Goal: Information Seeking & Learning: Learn about a topic

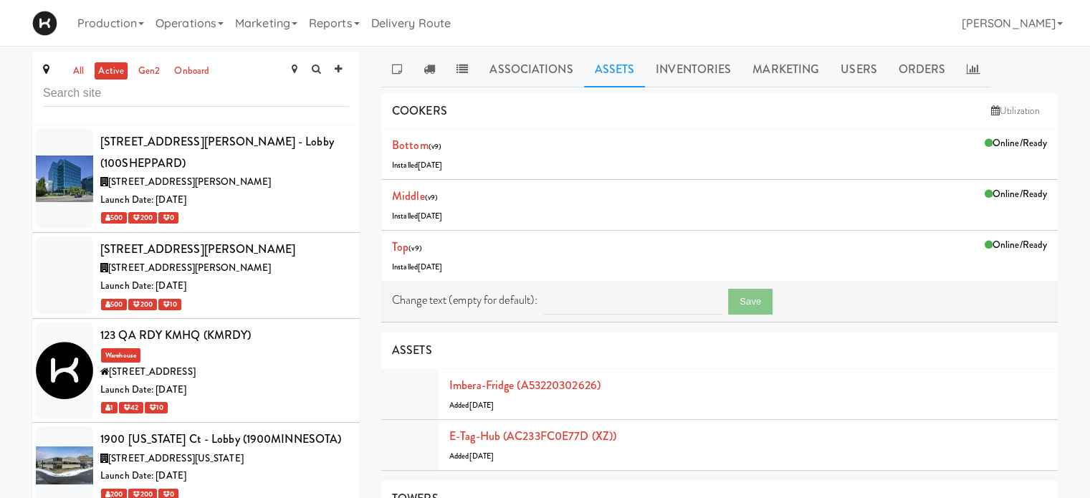
scroll to position [1649, 0]
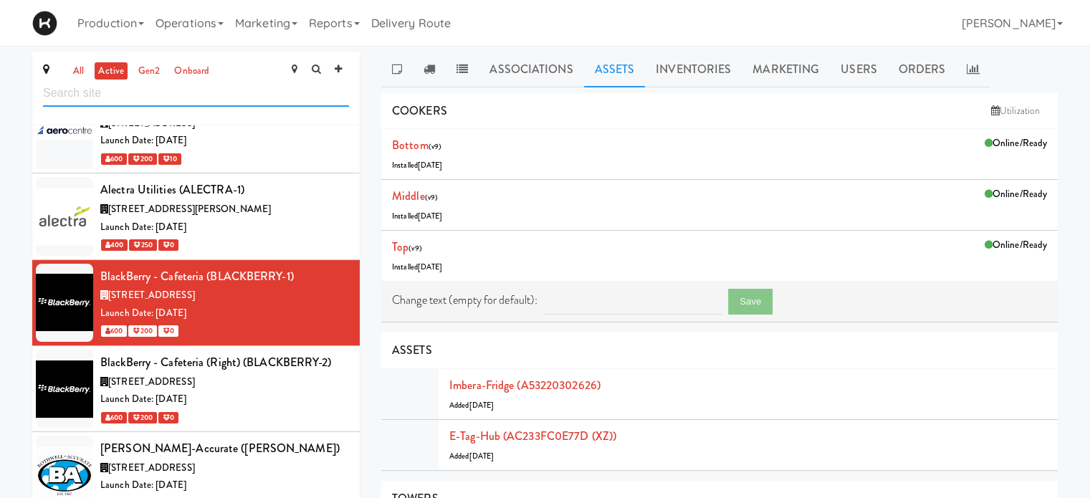
click at [133, 100] on input "text" at bounding box center [196, 93] width 306 height 27
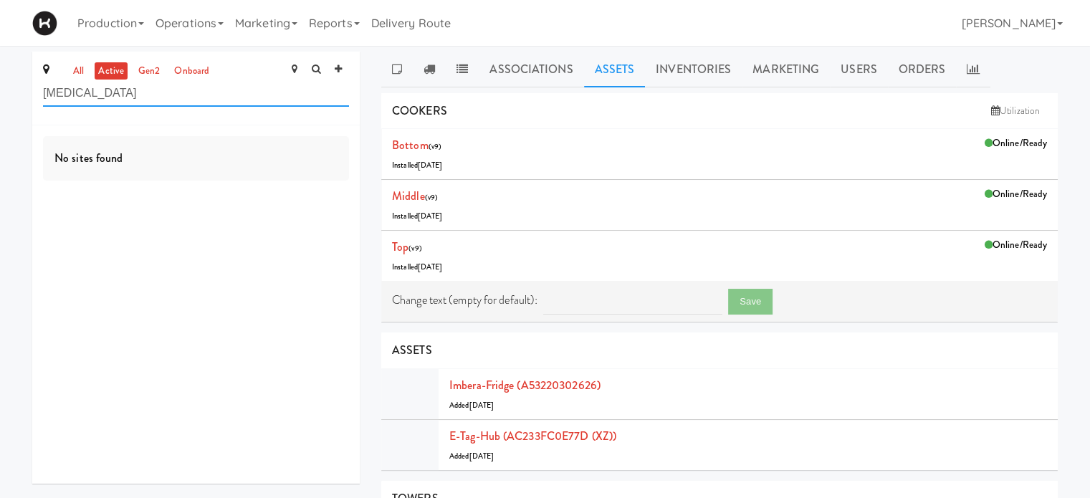
type input "[MEDICAL_DATA]"
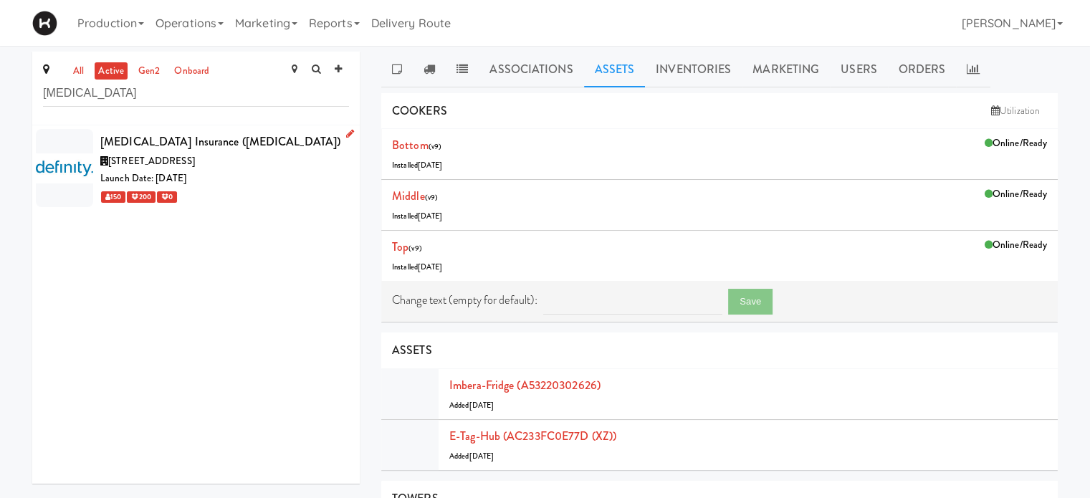
click at [248, 158] on div "[STREET_ADDRESS]" at bounding box center [224, 162] width 249 height 18
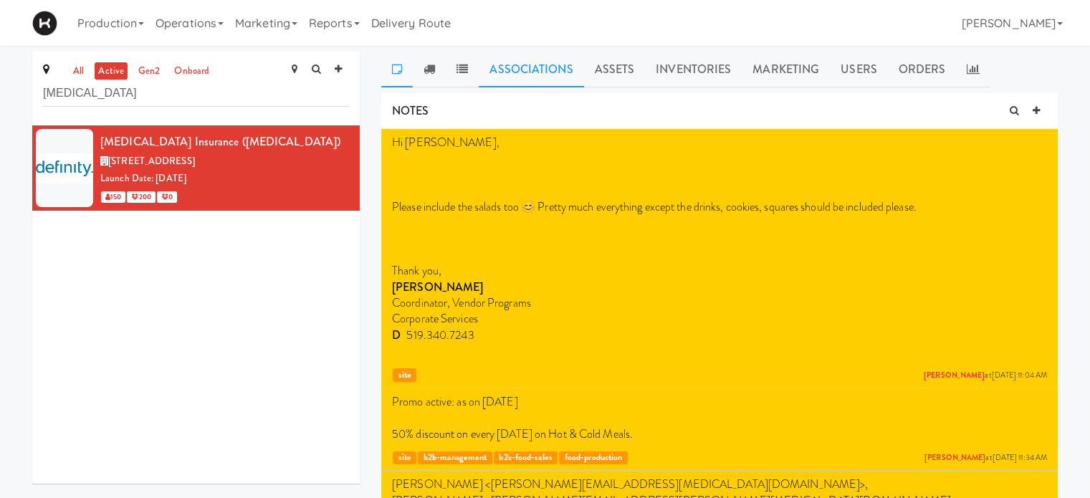
click at [541, 68] on link "Associations" at bounding box center [531, 70] width 105 height 36
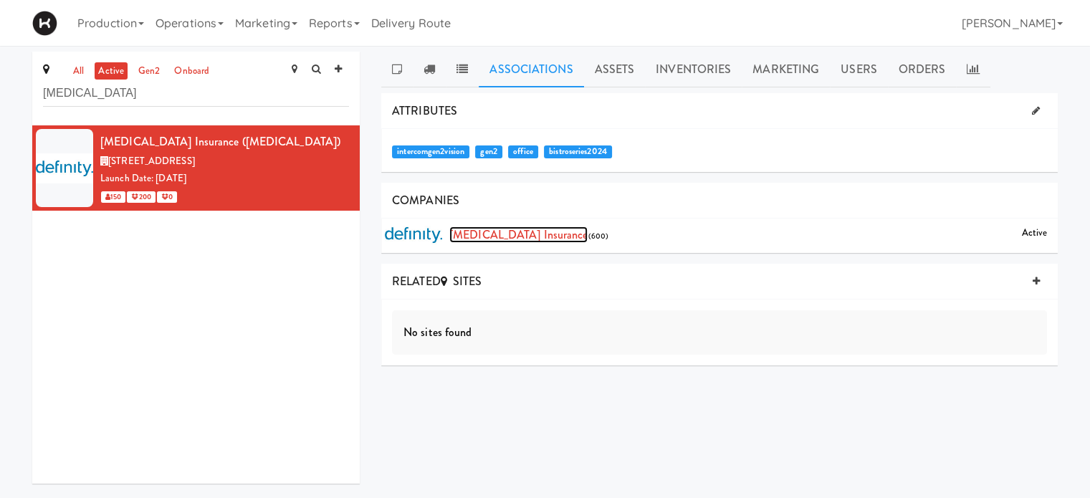
click at [513, 234] on link "[MEDICAL_DATA] Insurance" at bounding box center [518, 235] width 138 height 16
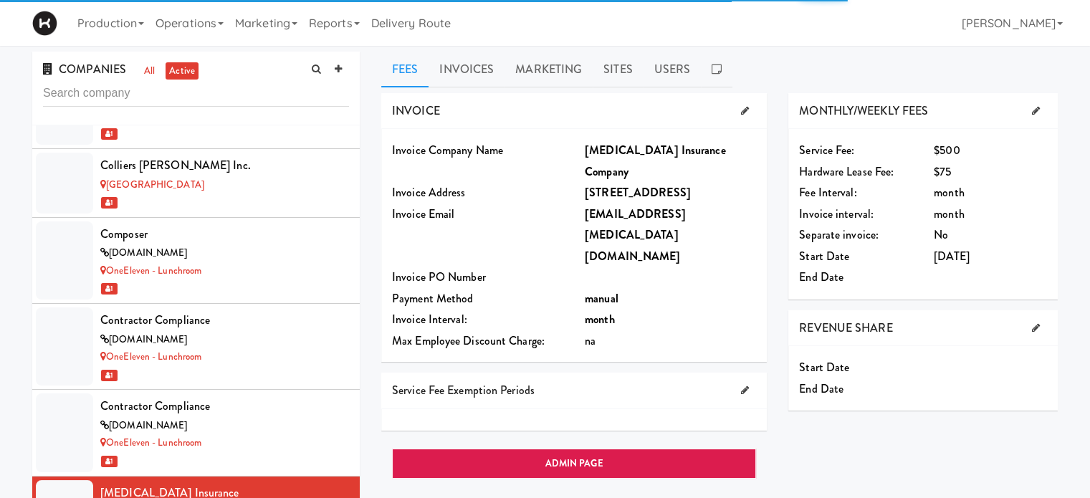
scroll to position [3213, 0]
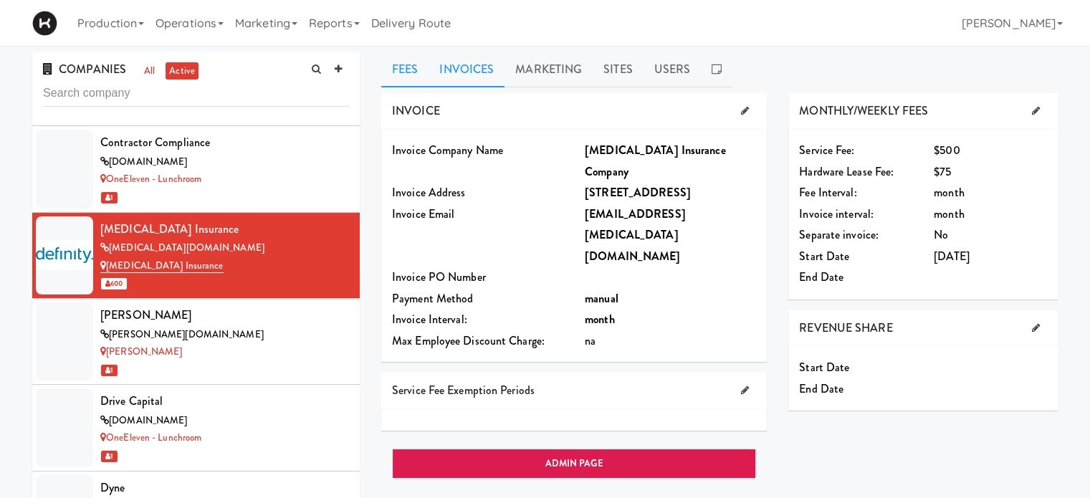
click at [467, 66] on link "Invoices" at bounding box center [467, 70] width 76 height 36
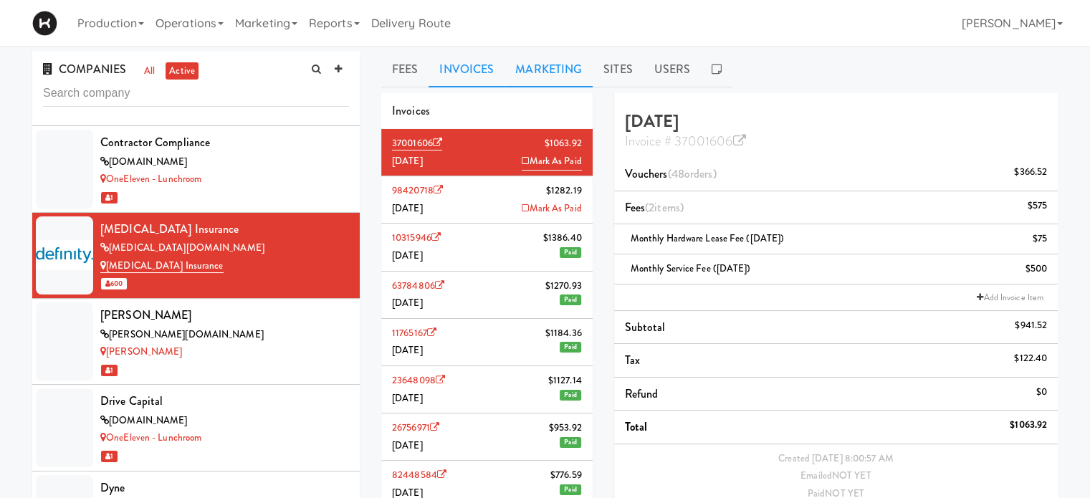
click at [545, 77] on link "Marketing" at bounding box center [549, 70] width 88 height 36
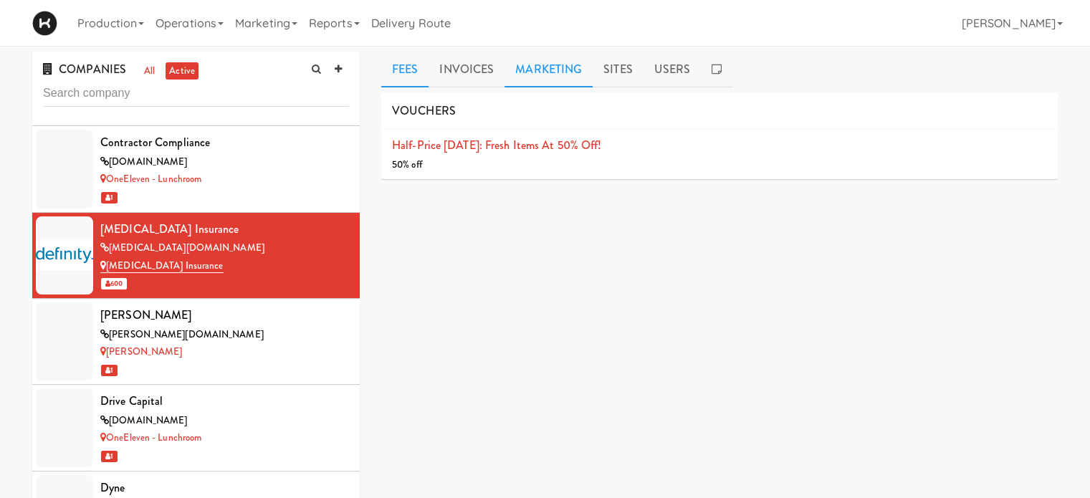
click at [411, 76] on link "Fees" at bounding box center [404, 70] width 47 height 36
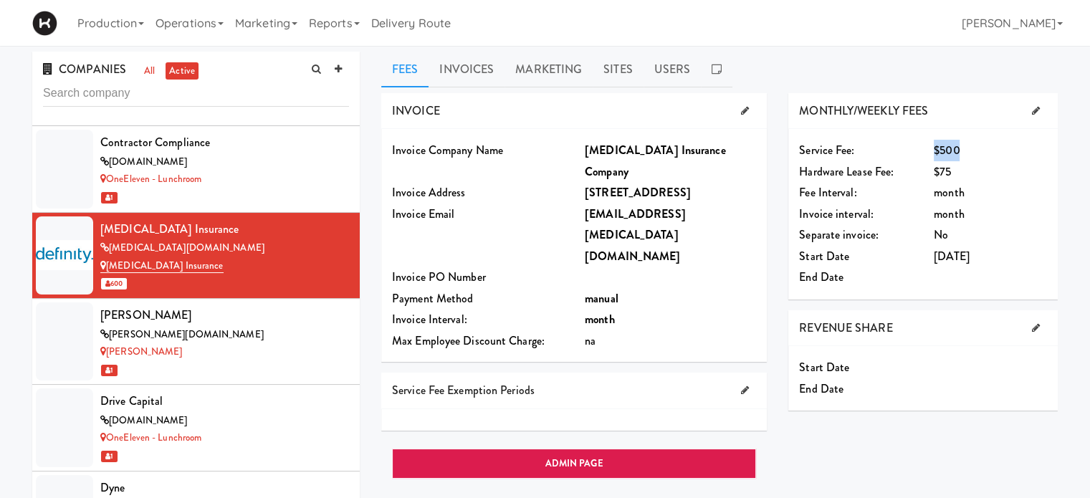
drag, startPoint x: 973, startPoint y: 151, endPoint x: 915, endPoint y: 151, distance: 58.1
click at [915, 151] on div "Service Fee: N/A $500" at bounding box center [924, 151] width 270 height 22
drag, startPoint x: 963, startPoint y: 169, endPoint x: 927, endPoint y: 172, distance: 36.7
click at [927, 172] on div "N/A $75" at bounding box center [979, 172] width 113 height 22
click at [454, 69] on link "Invoices" at bounding box center [467, 70] width 76 height 36
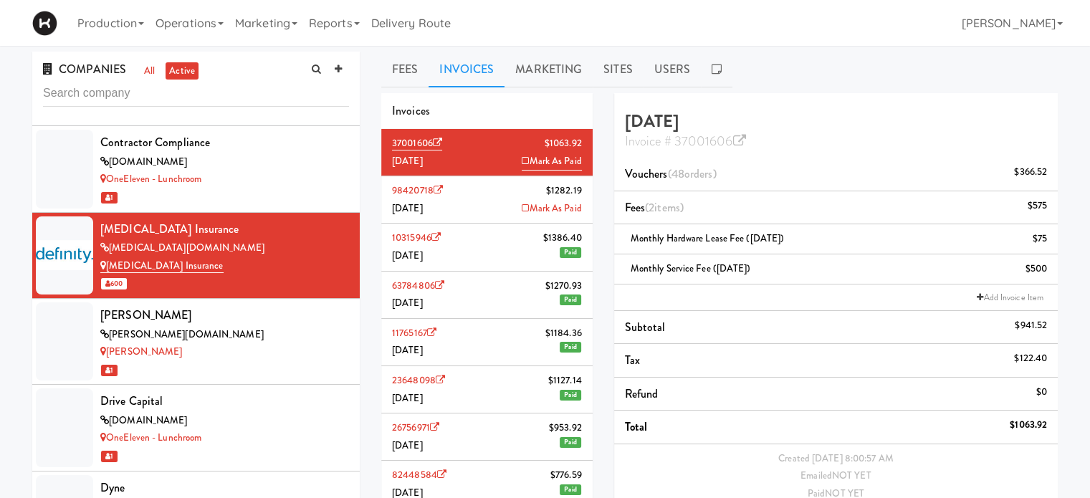
click at [488, 196] on li "98420718 $1282.[DATE] [PERSON_NAME]" at bounding box center [486, 199] width 211 height 47
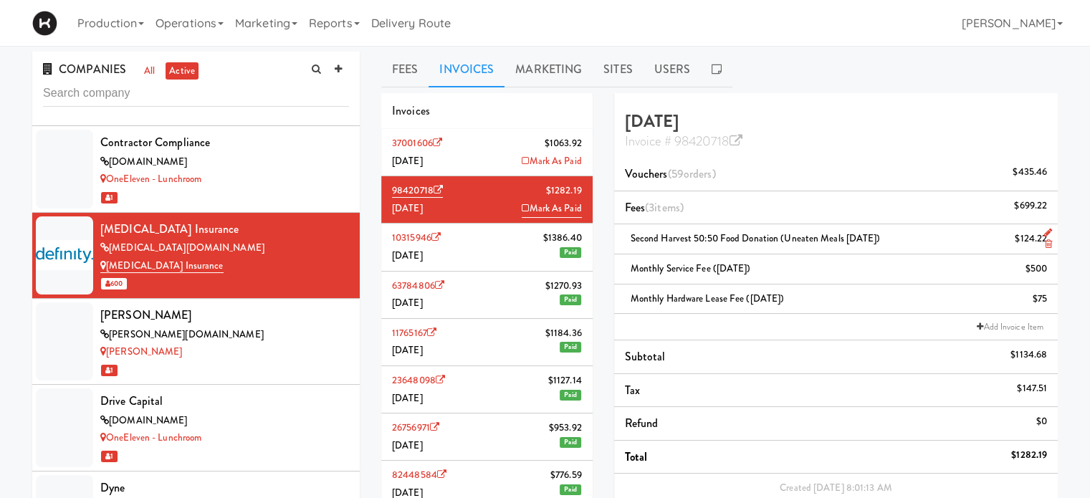
drag, startPoint x: 912, startPoint y: 240, endPoint x: 618, endPoint y: 250, distance: 294.1
click at [618, 250] on li "Second Harvest 50:50 Food Donation (Uneaten Meals [DATE]) $124.22" at bounding box center [836, 239] width 444 height 30
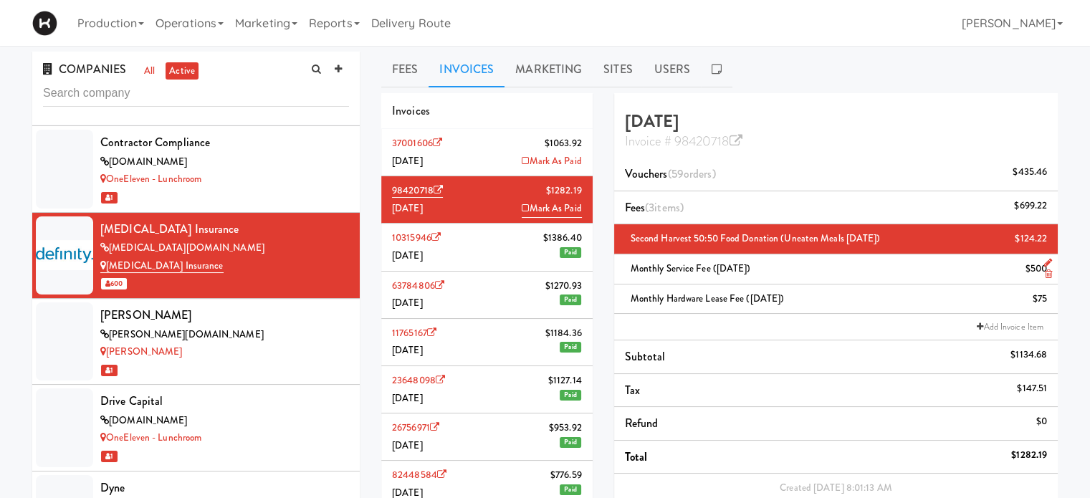
click at [856, 277] on li "Monthly Service Fee ([DATE]) $500" at bounding box center [836, 269] width 444 height 30
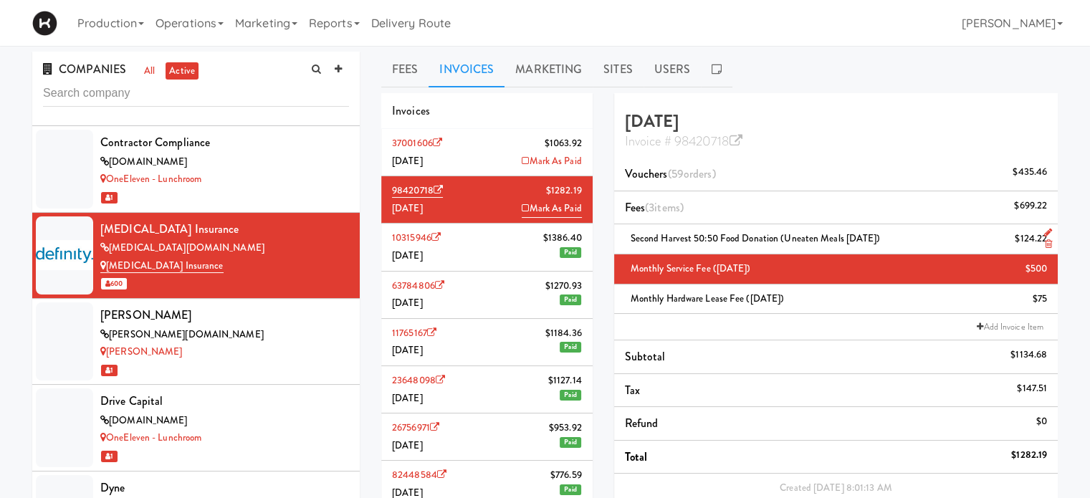
drag, startPoint x: 932, startPoint y: 244, endPoint x: 622, endPoint y: 247, distance: 309.7
click at [622, 247] on li "Second Harvest 50:50 Food Donation (Uneaten Meals [DATE]) $124.22" at bounding box center [836, 239] width 444 height 30
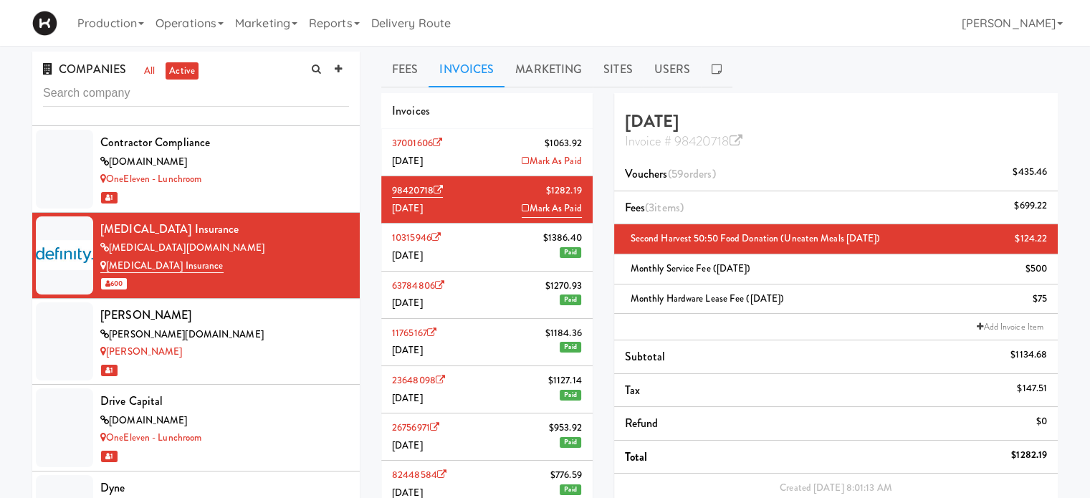
click at [803, 120] on h4 "[DATE] Invoice # 98420718" at bounding box center [836, 131] width 422 height 38
click at [863, 399] on li "Tax $147.51" at bounding box center [836, 391] width 444 height 34
click at [390, 72] on link "Fees" at bounding box center [404, 70] width 47 height 36
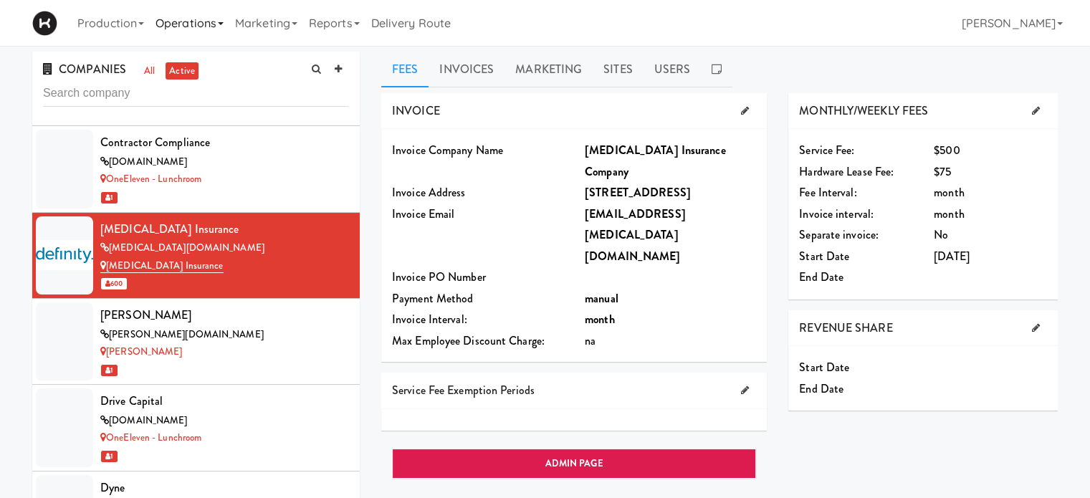
click at [203, 19] on link "Operations" at bounding box center [190, 23] width 80 height 46
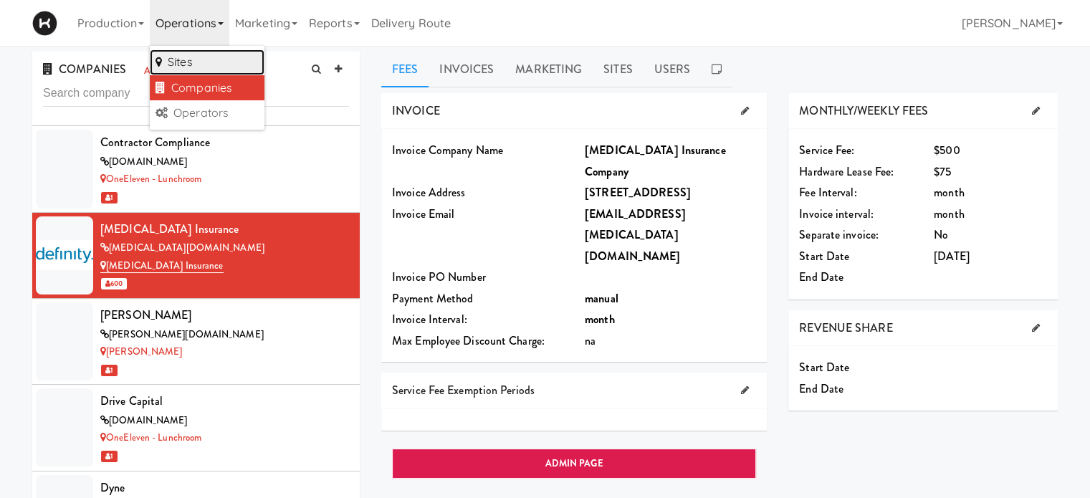
click at [197, 62] on link "Sites" at bounding box center [207, 62] width 115 height 26
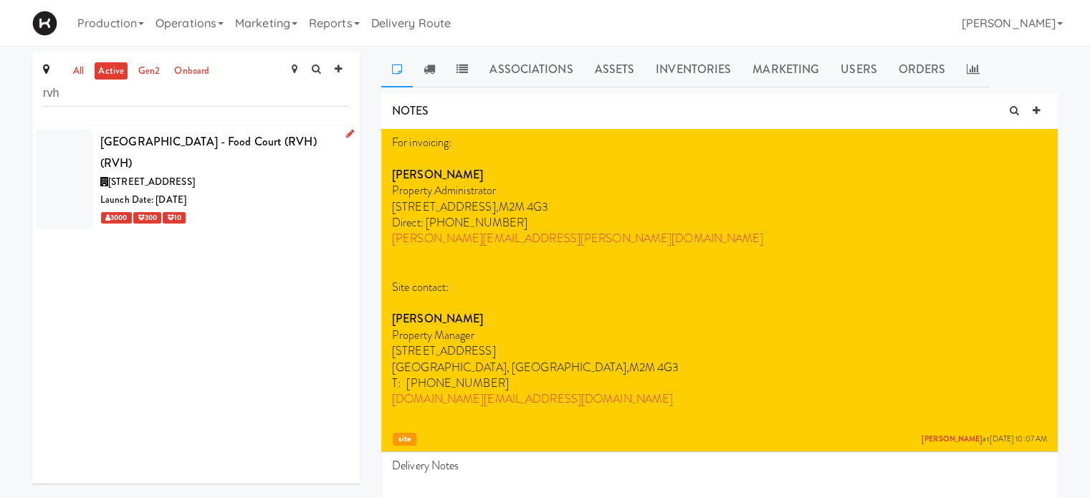
click at [148, 137] on div "[GEOGRAPHIC_DATA] - Food Court (RVH) (RVH)" at bounding box center [224, 152] width 249 height 42
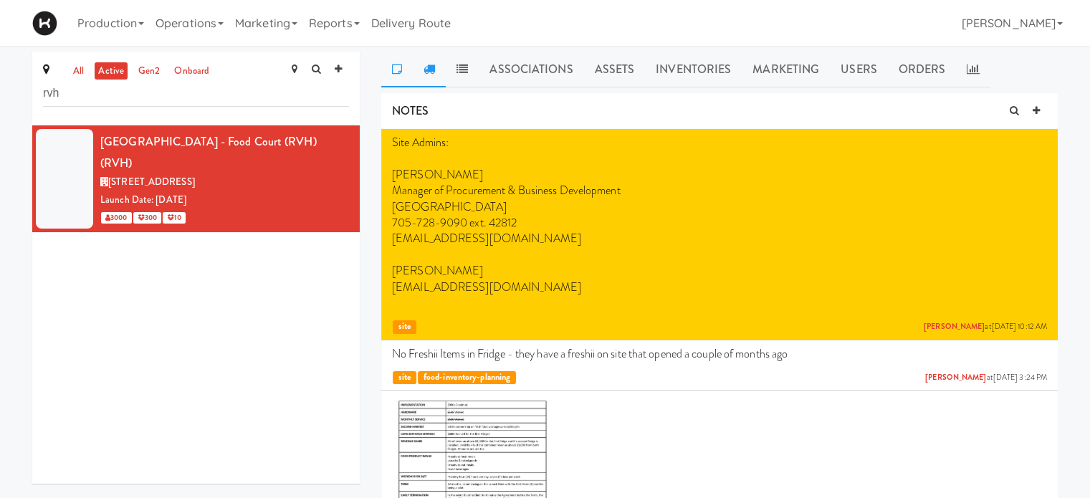
click at [437, 71] on link at bounding box center [429, 70] width 33 height 36
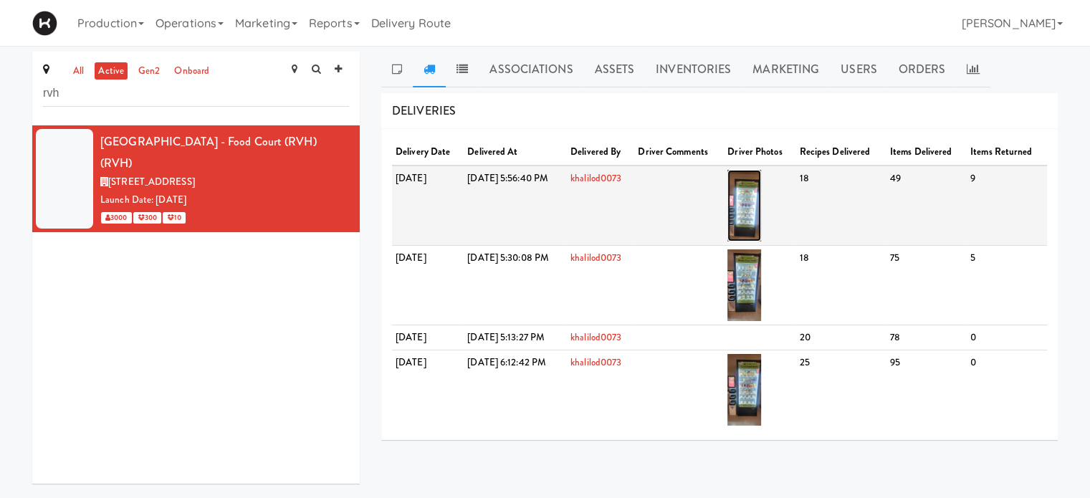
click at [761, 218] on img at bounding box center [745, 206] width 34 height 72
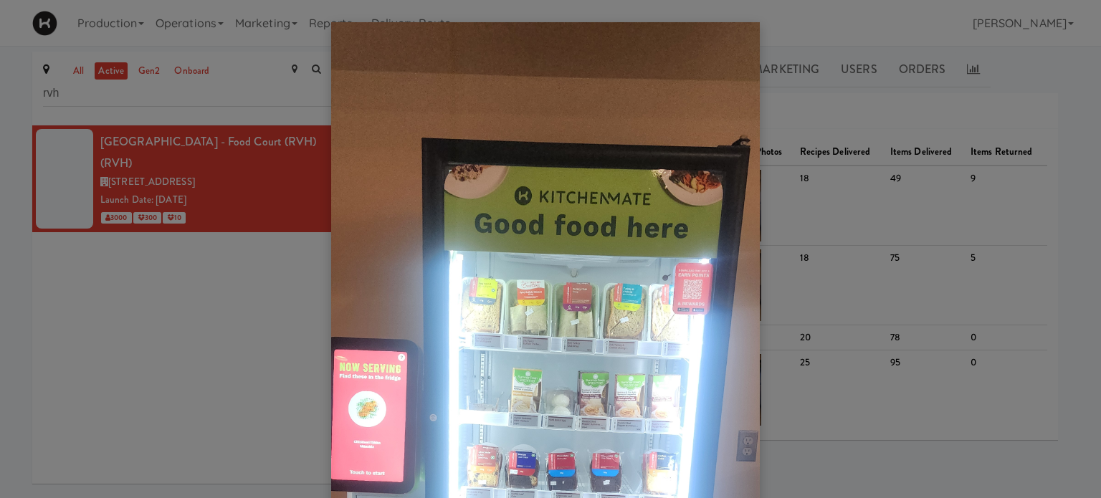
click at [1070, 60] on div at bounding box center [550, 249] width 1101 height 498
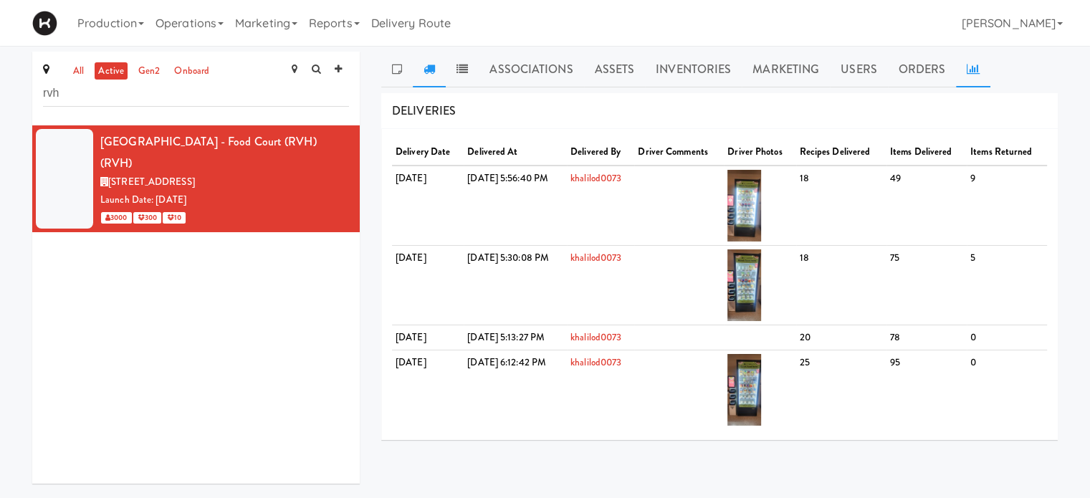
click at [984, 77] on link at bounding box center [973, 70] width 34 height 36
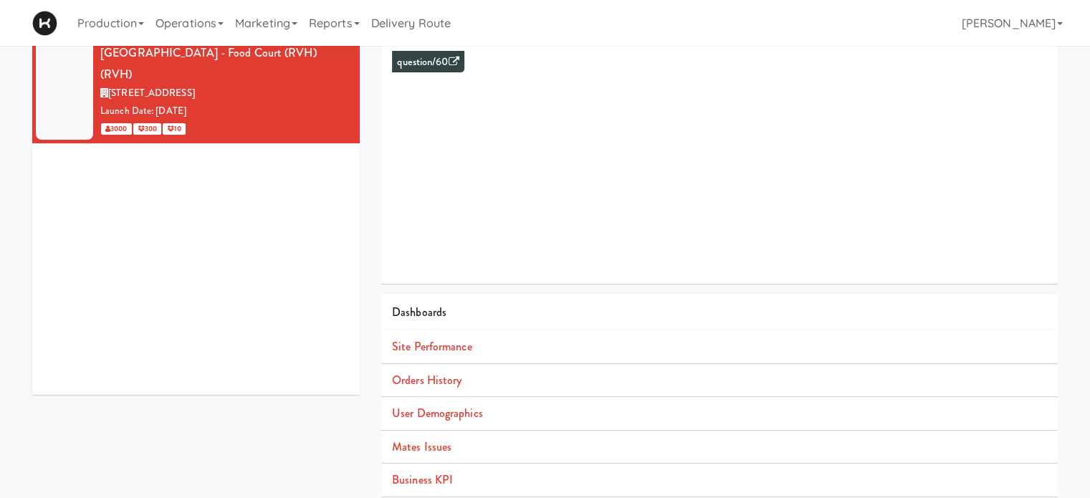
scroll to position [130, 0]
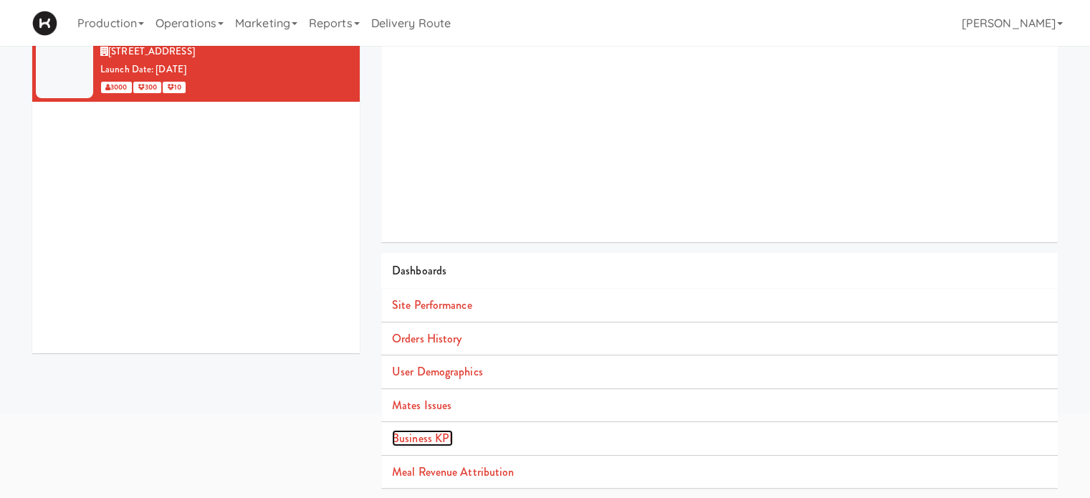
click at [427, 441] on link "Business KPI" at bounding box center [422, 438] width 61 height 16
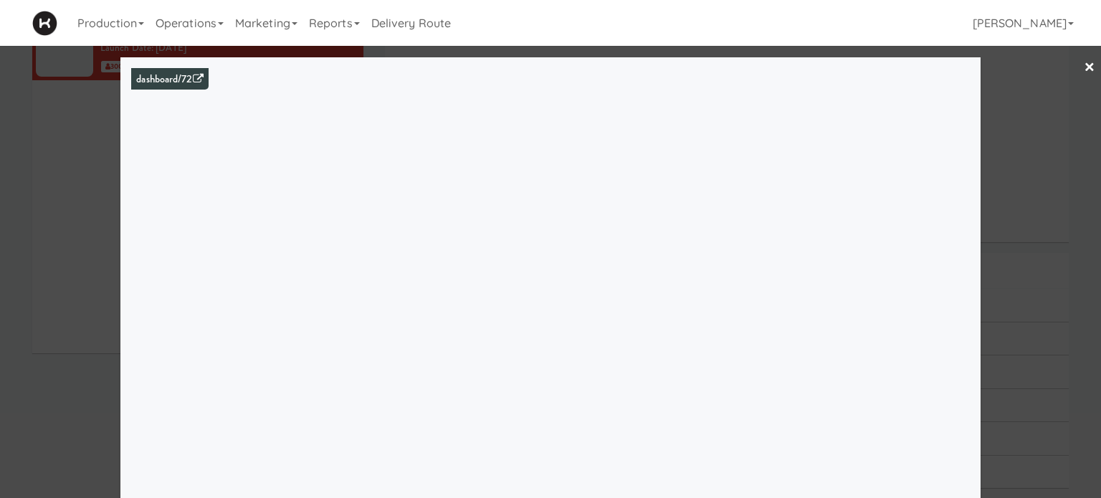
click at [1084, 67] on link "×" at bounding box center [1089, 68] width 11 height 44
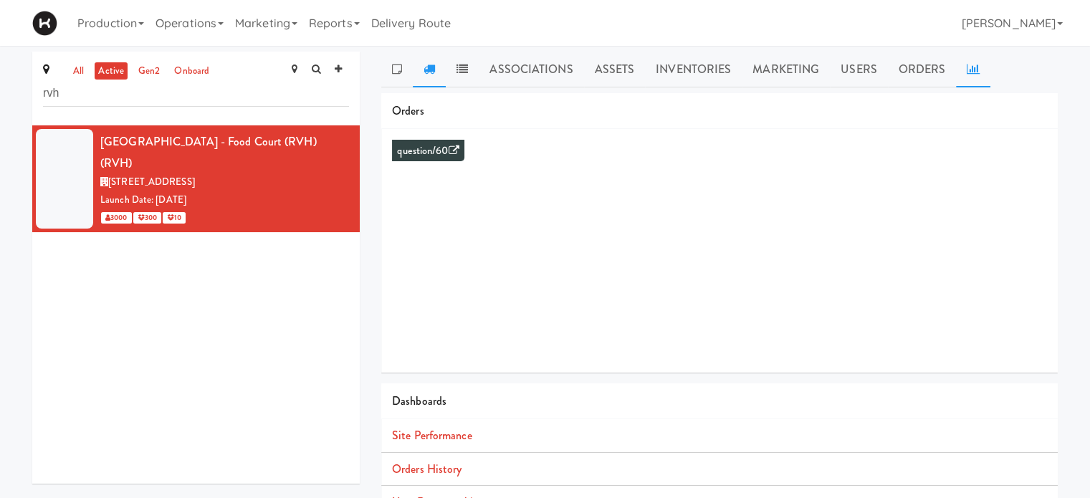
click at [439, 67] on link at bounding box center [429, 70] width 33 height 36
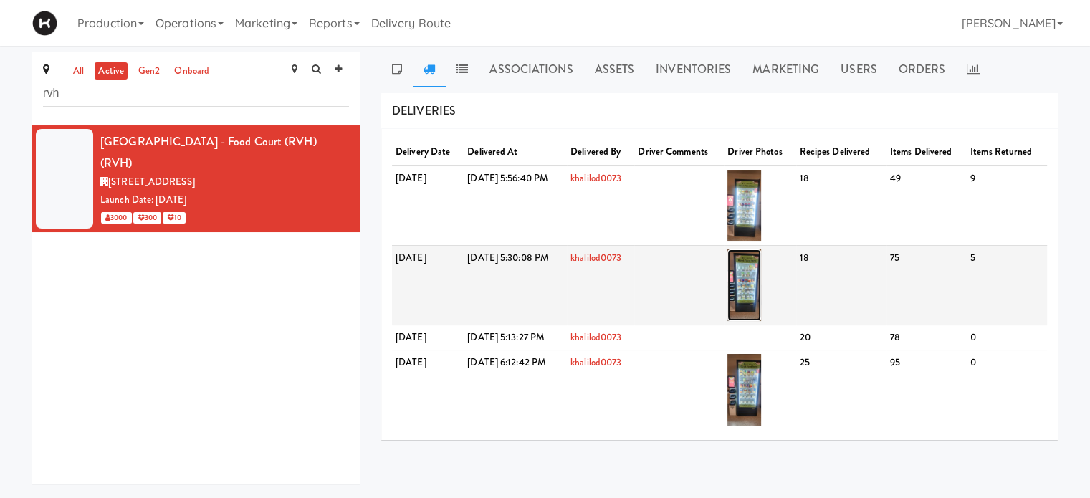
click at [761, 288] on img at bounding box center [745, 285] width 34 height 72
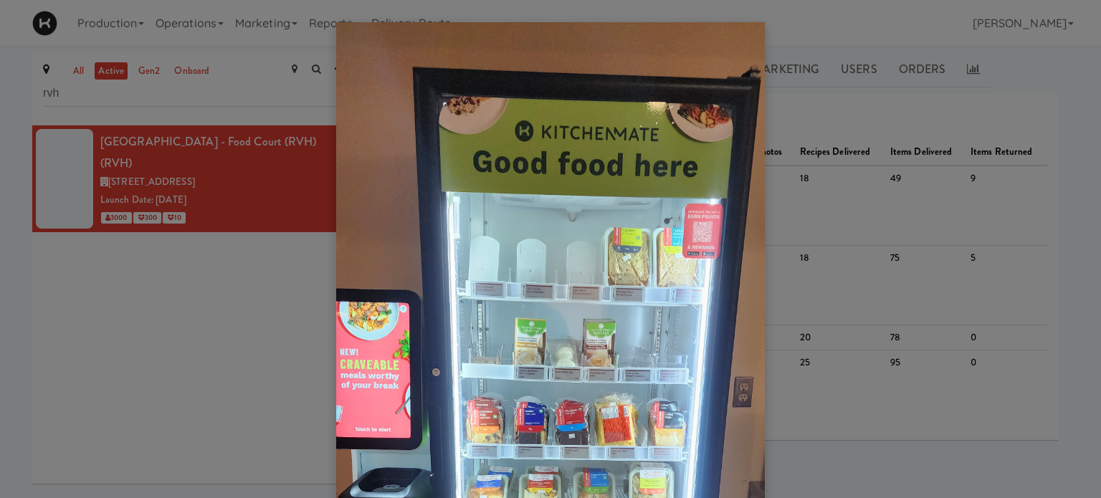
click at [913, 27] on div at bounding box center [550, 249] width 1101 height 498
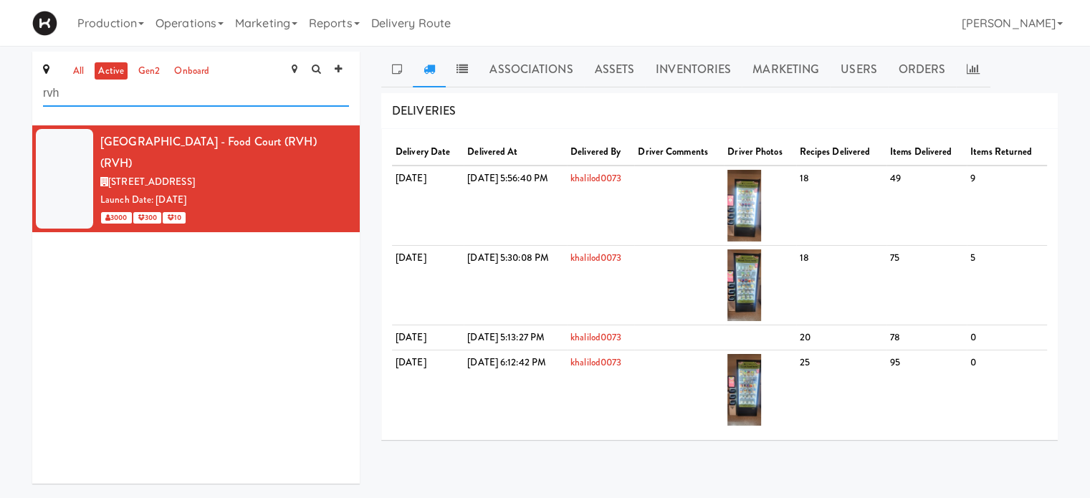
click at [115, 103] on input "rvh" at bounding box center [196, 93] width 306 height 27
type input "r"
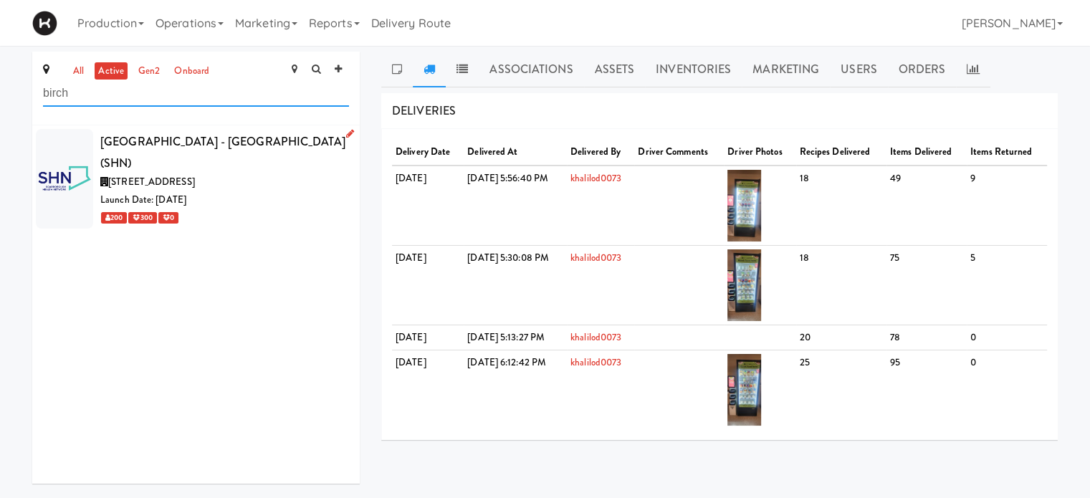
type input "birch"
click at [206, 151] on div "[GEOGRAPHIC_DATA] - [GEOGRAPHIC_DATA] (SHN)" at bounding box center [224, 152] width 249 height 42
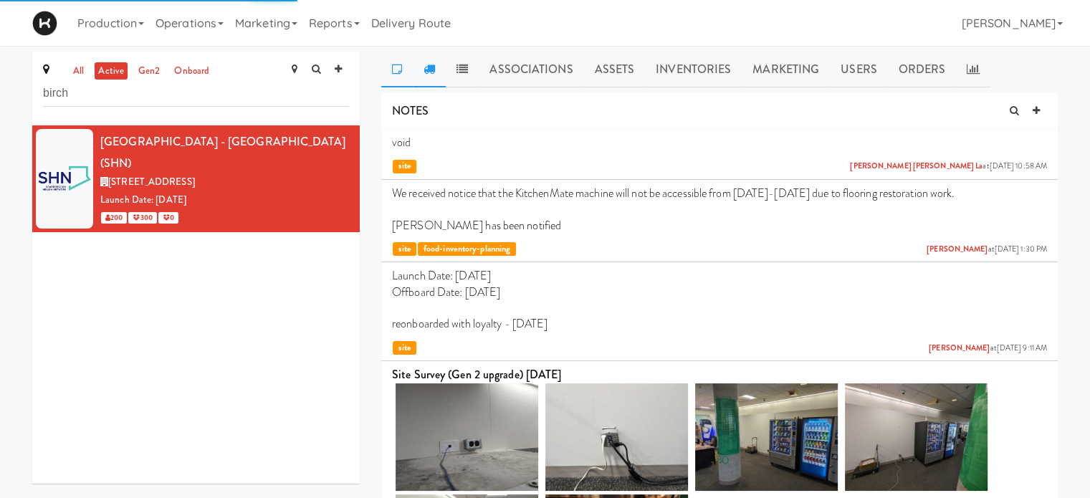
click at [429, 71] on icon at bounding box center [429, 68] width 11 height 11
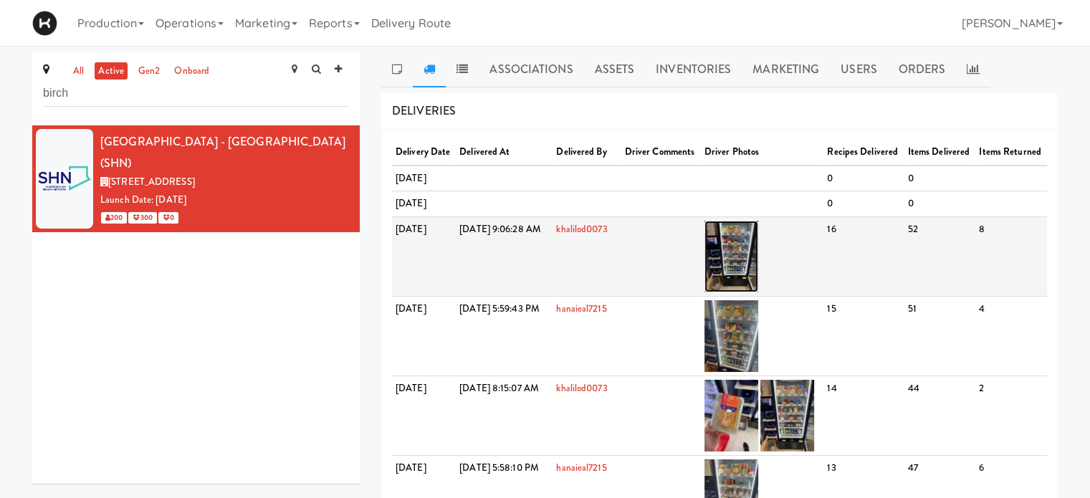
click at [758, 287] on img at bounding box center [732, 257] width 54 height 72
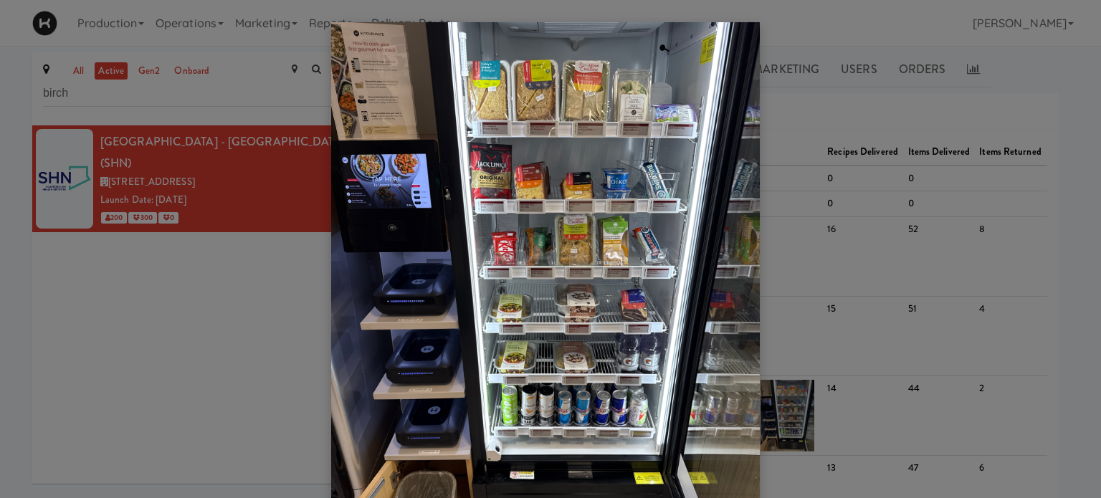
click at [1067, 62] on div at bounding box center [550, 249] width 1101 height 498
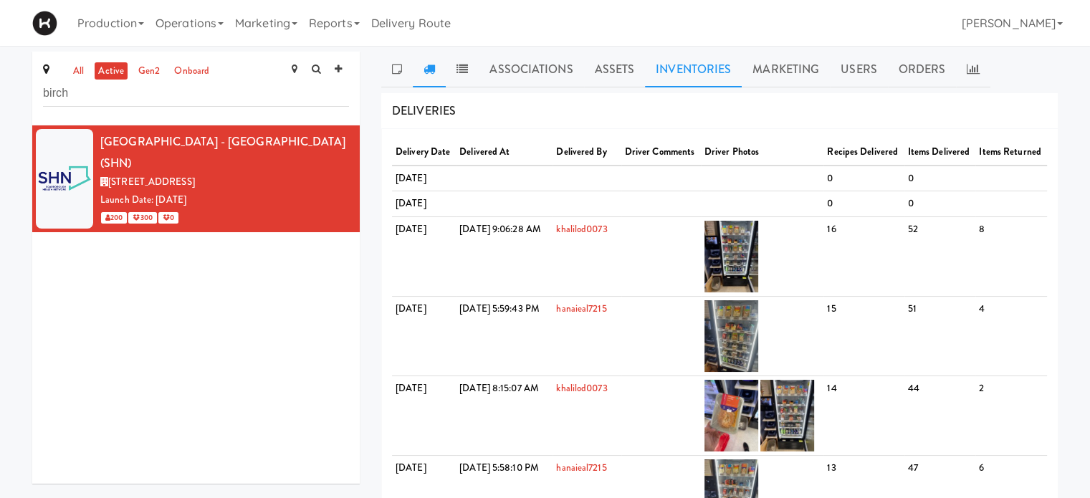
click at [682, 78] on link "Inventories" at bounding box center [693, 70] width 97 height 36
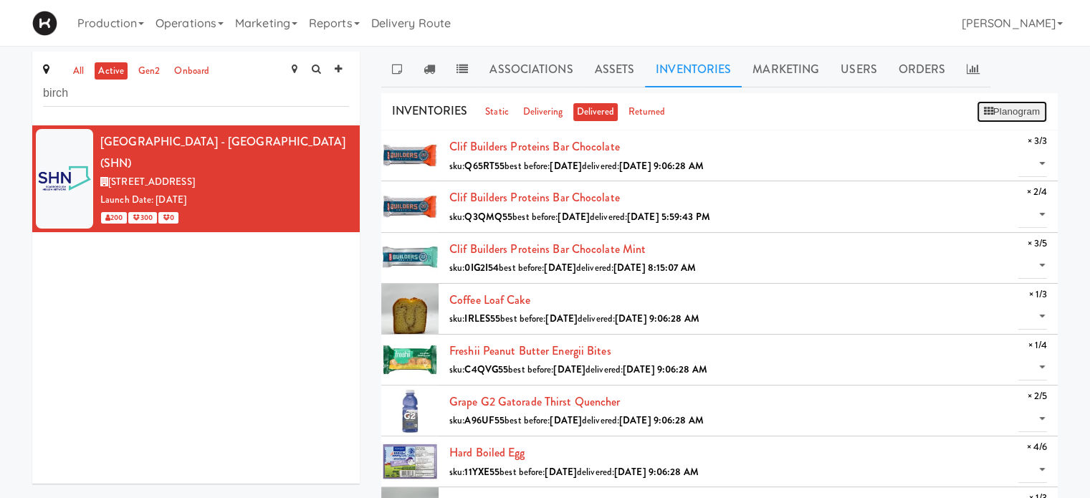
click at [1021, 113] on button "Planogram" at bounding box center [1012, 112] width 70 height 22
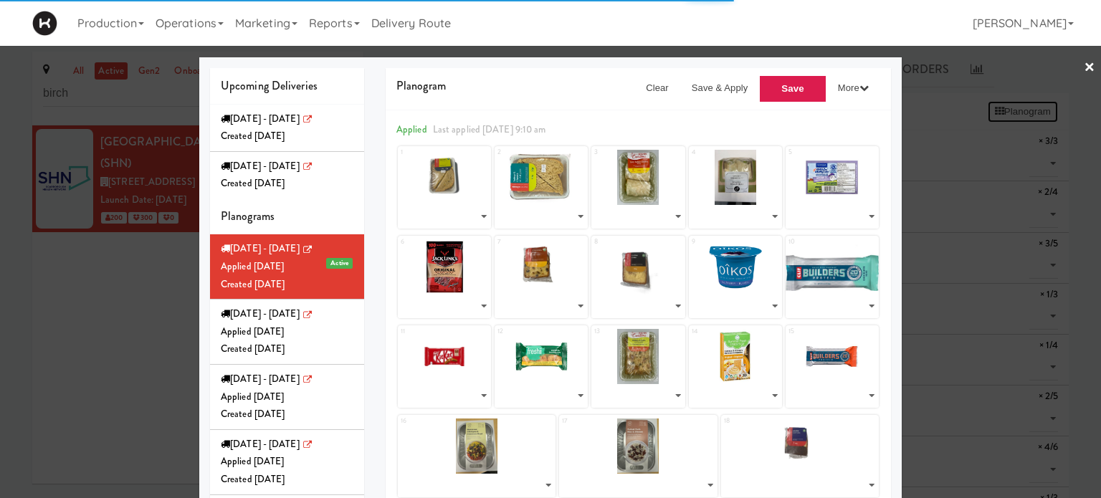
select select "number:273988"
select select "number:273916"
select select "number:273953"
select select "number:273789"
select select "number:273894"
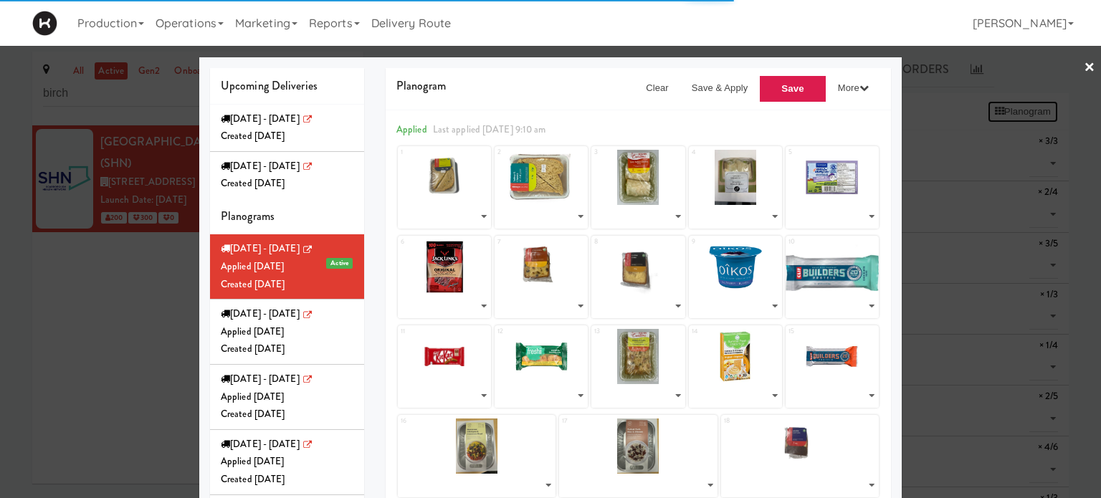
select select "number:260633"
select select "number:273986"
select select "number:273990"
select select "number:273968"
select select "number:273757"
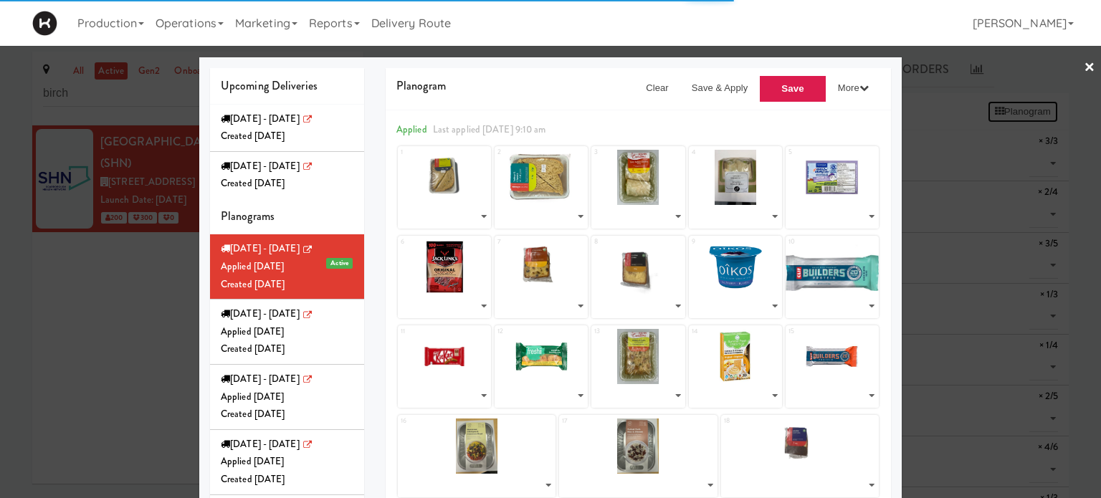
select select "number:273742"
select select "number:273979"
select select "number:273936"
select select "number:273871"
select select "number:273768"
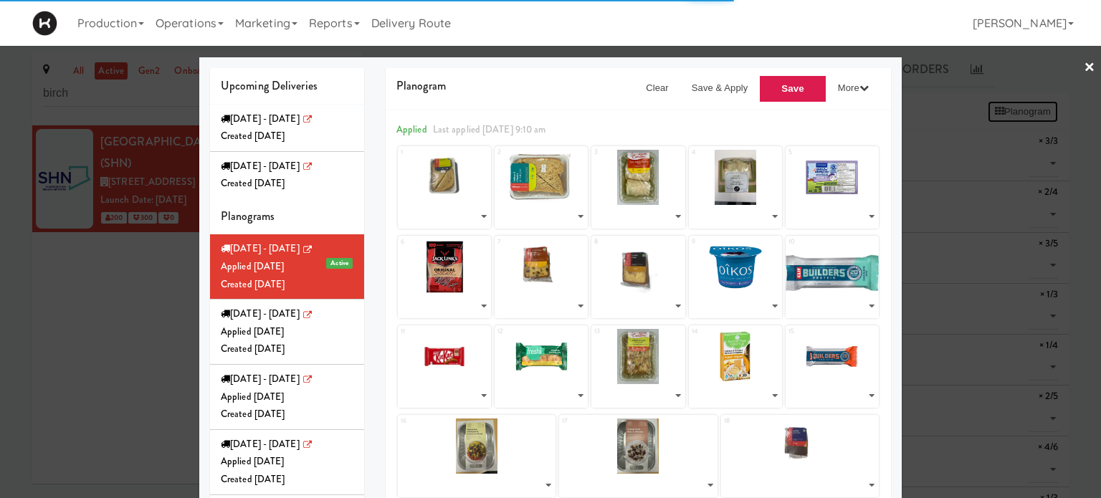
select select "number:270379"
select select "number:270589"
select select "number:270272"
select select "number:270379"
select select "number:270589"
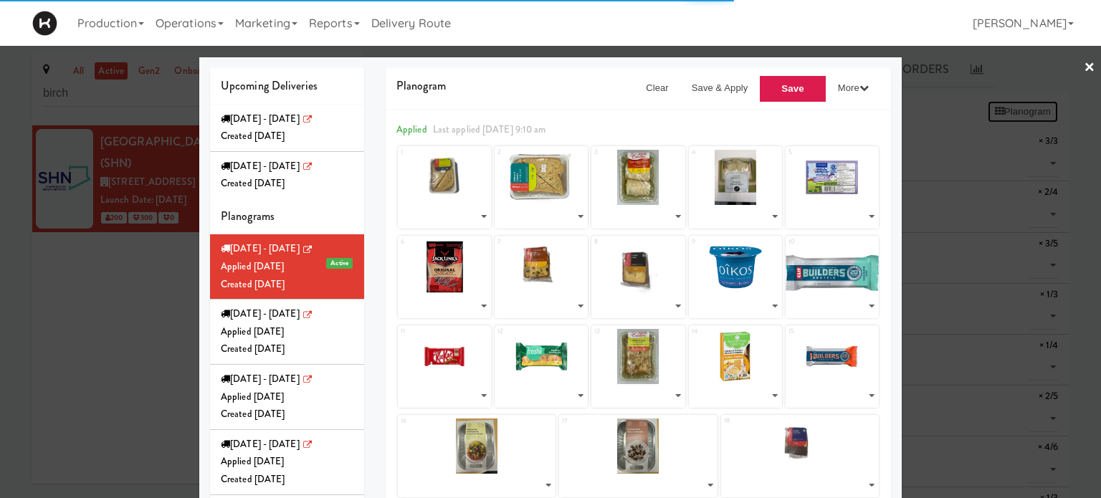
select select "number:273774"
select select "number:238552"
select select "number:273777"
select select "number:266140"
select select "number:266147"
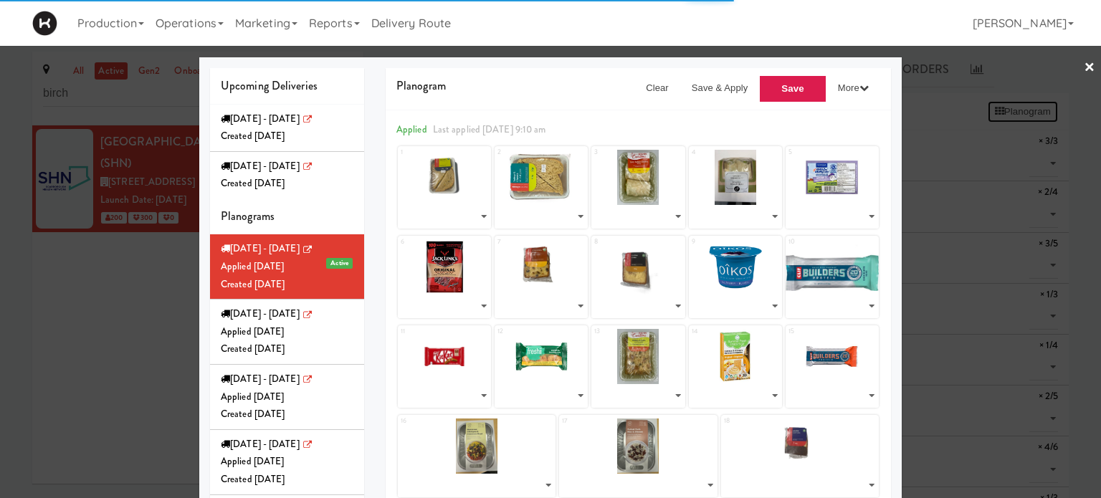
select select "number:250861"
select select "number:270086"
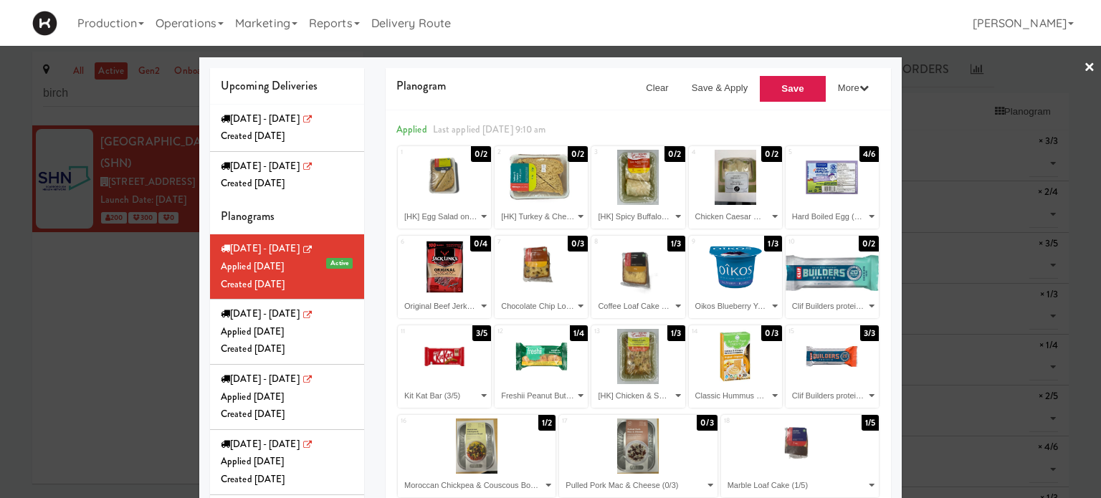
click at [1084, 62] on link "×" at bounding box center [1089, 68] width 11 height 44
